Goal: Information Seeking & Learning: Learn about a topic

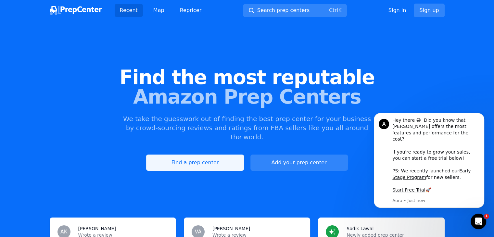
click at [226, 155] on link "Find a prep center" at bounding box center [194, 163] width 97 height 16
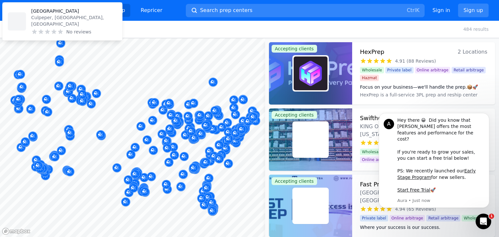
click at [415, 43] on div "HexPrep 2 Locations 4.91 (88 Reviews) Focus on your business—we'll handle the p…" at bounding box center [423, 73] width 143 height 62
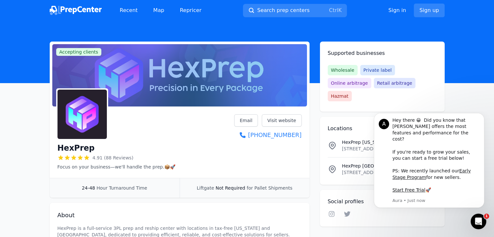
click at [485, 119] on button "Dismiss notification" at bounding box center [482, 115] width 8 height 8
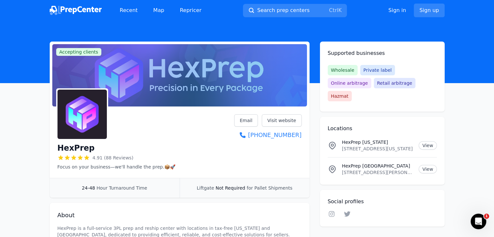
click at [371, 78] on span "Online arbitrage" at bounding box center [350, 83] width 44 height 10
click at [71, 7] on img at bounding box center [76, 10] width 52 height 9
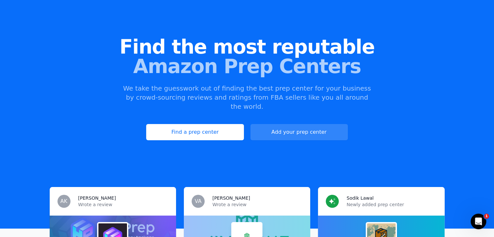
scroll to position [32, 0]
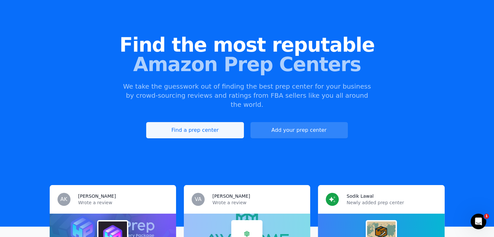
drag, startPoint x: 184, startPoint y: 105, endPoint x: 185, endPoint y: 115, distance: 10.1
click at [184, 106] on div "Find the most reputable Amazon Prep Centers We take the guesswork out of findin…" at bounding box center [247, 87] width 494 height 176
click at [186, 122] on link "Find a prep center" at bounding box center [194, 130] width 97 height 16
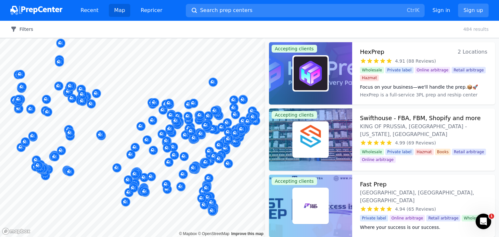
click at [16, 28] on icon "button" at bounding box center [13, 29] width 5 height 5
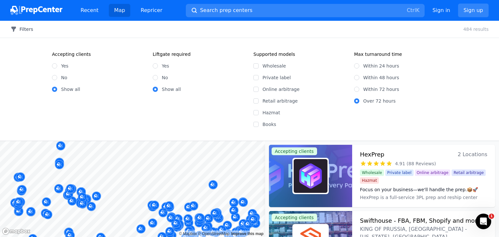
click at [16, 28] on icon "button" at bounding box center [13, 29] width 5 height 5
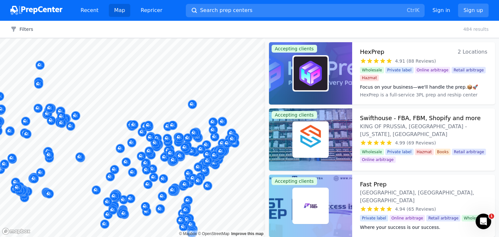
click at [190, 127] on body "Recent Map Repricer Search prep centers Ctrl K Open main menu Sign in Sign up F…" at bounding box center [249, 118] width 499 height 237
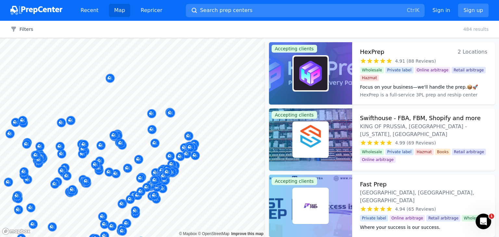
click at [168, 106] on div at bounding box center [170, 105] width 125 height 5
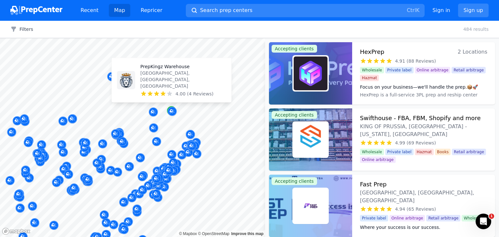
click at [167, 108] on div "Map marker" at bounding box center [171, 110] width 9 height 9
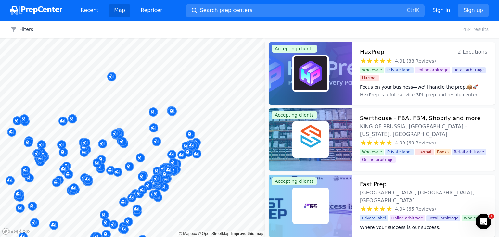
click at [167, 108] on button "Map marker" at bounding box center [171, 111] width 9 height 10
click at [167, 38] on div at bounding box center [132, 38] width 265 height 0
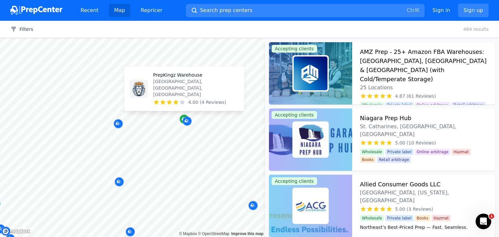
click at [182, 117] on icon "Map marker" at bounding box center [184, 119] width 5 height 6
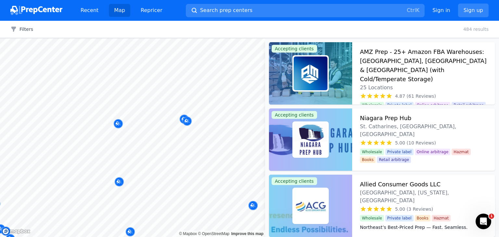
click at [183, 116] on div at bounding box center [187, 113] width 125 height 5
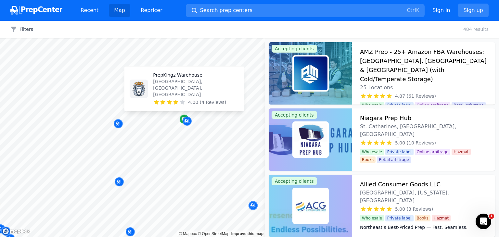
click at [182, 118] on icon "Map marker" at bounding box center [184, 119] width 5 height 6
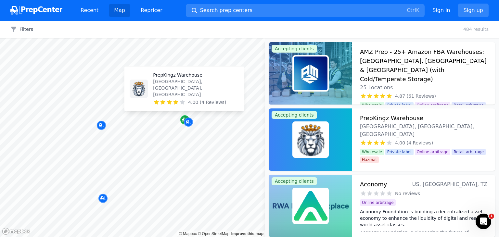
click at [182, 118] on icon "Map marker" at bounding box center [184, 120] width 5 height 6
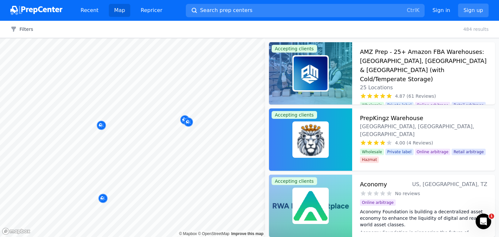
click at [197, 127] on div at bounding box center [188, 126] width 125 height 5
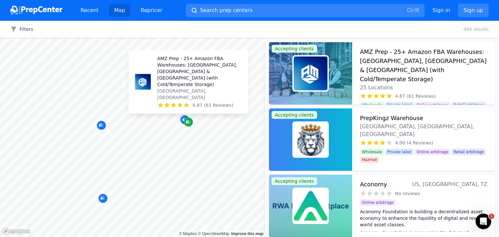
click at [188, 122] on icon "Map marker" at bounding box center [188, 122] width 5 height 6
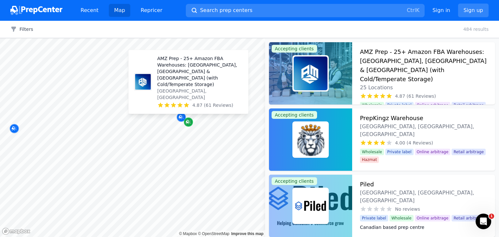
click at [187, 122] on icon "Map marker" at bounding box center [188, 122] width 5 height 6
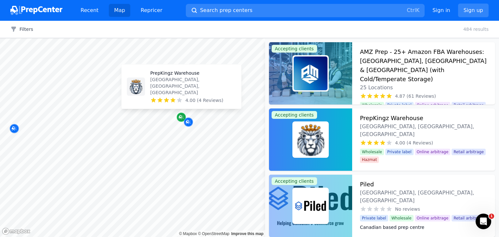
click at [182, 118] on icon "Map marker" at bounding box center [181, 117] width 5 height 6
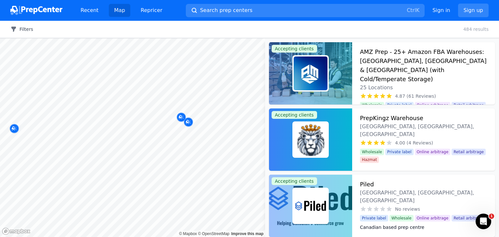
click at [21, 28] on button "Filters" at bounding box center [21, 29] width 23 height 6
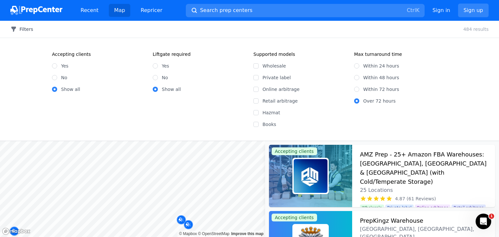
click at [29, 30] on button "Filters" at bounding box center [21, 29] width 23 height 6
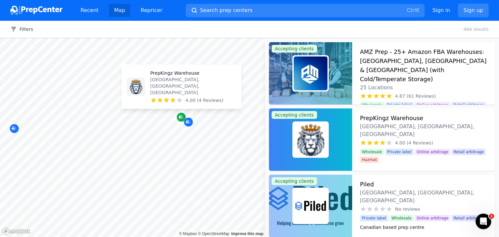
click at [181, 117] on icon "Map marker" at bounding box center [180, 116] width 3 height 3
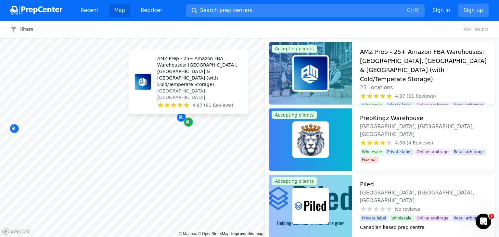
click at [189, 123] on icon "Map marker" at bounding box center [188, 122] width 5 height 4
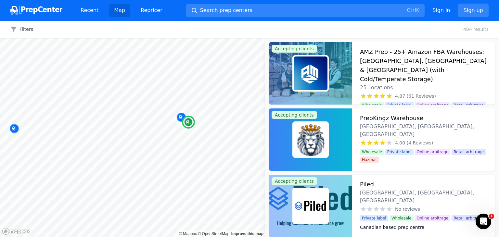
click at [398, 81] on div "AMZ Prep - 25+ Amazon FBA Warehouses: [GEOGRAPHIC_DATA], [GEOGRAPHIC_DATA] & [G…" at bounding box center [423, 69] width 127 height 44
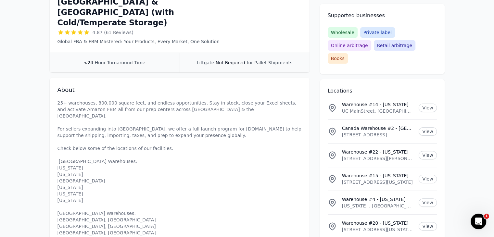
scroll to position [162, 0]
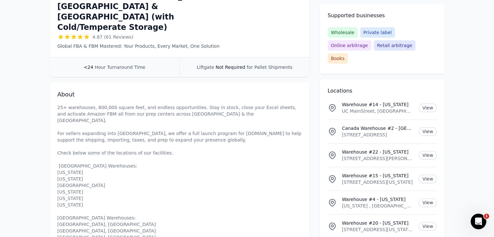
click at [79, 104] on p "25+ warehouses, 800,000 square feet, and endless opportunities. Stay in stock, …" at bounding box center [179, 201] width 244 height 195
click at [78, 104] on p "25+ warehouses, 800,000 square feet, and endless opportunities. Stay in stock, …" at bounding box center [179, 201] width 244 height 195
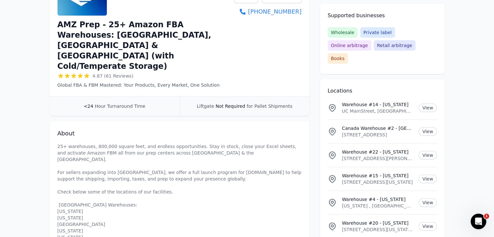
scroll to position [0, 0]
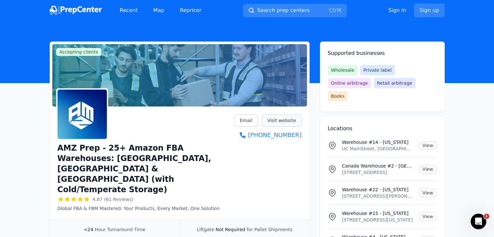
click at [278, 123] on link "Visit website" at bounding box center [282, 120] width 40 height 12
